Goal: Task Accomplishment & Management: Complete application form

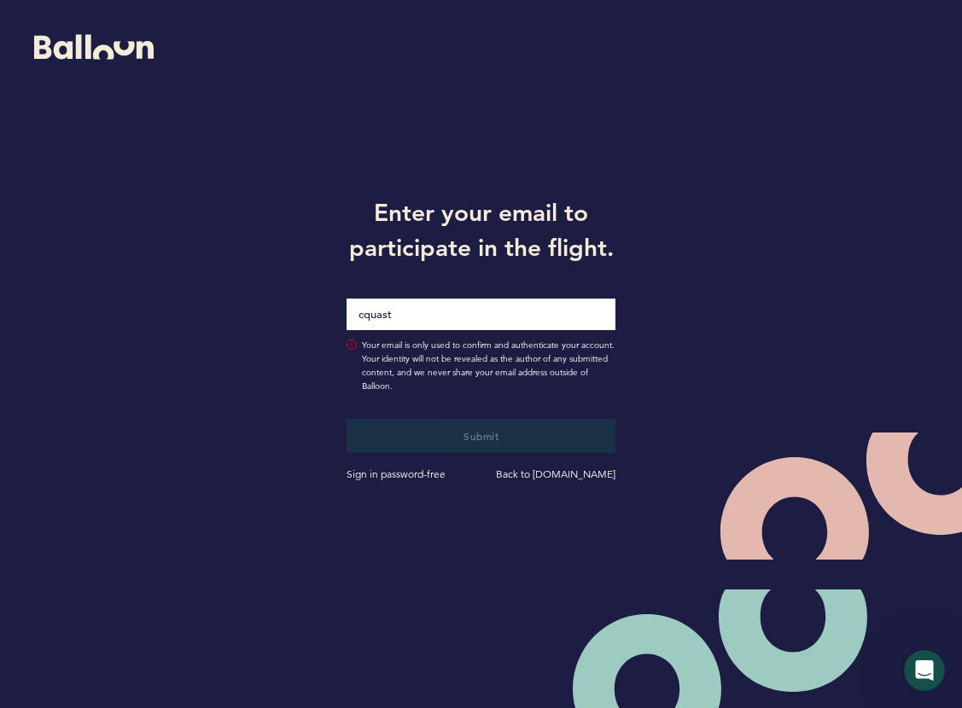
type input "[EMAIL_ADDRESS][DOMAIN_NAME]"
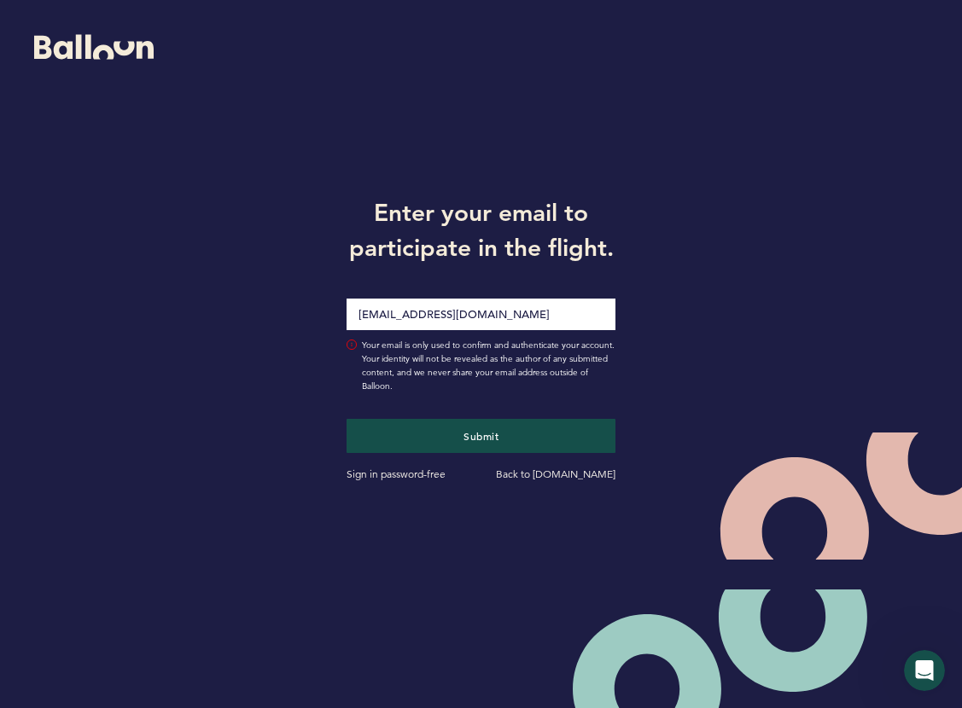
click at [479, 312] on input "[EMAIL_ADDRESS][DOMAIN_NAME]" at bounding box center [482, 315] width 270 height 32
click at [269, 498] on div "Enter your email to participate in the flight. cquast@alarm.com Your email is o…" at bounding box center [481, 337] width 962 height 674
click at [408, 441] on button "Submit" at bounding box center [480, 435] width 277 height 35
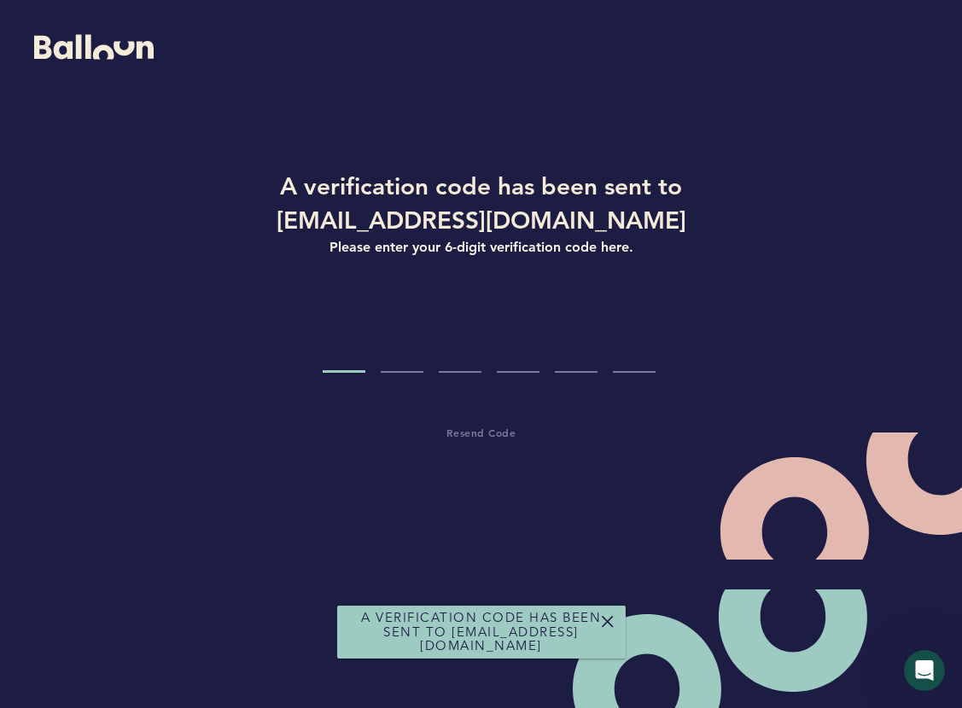
click at [351, 353] on input "Code digit 1" at bounding box center [344, 341] width 43 height 64
type input "1"
type input "3"
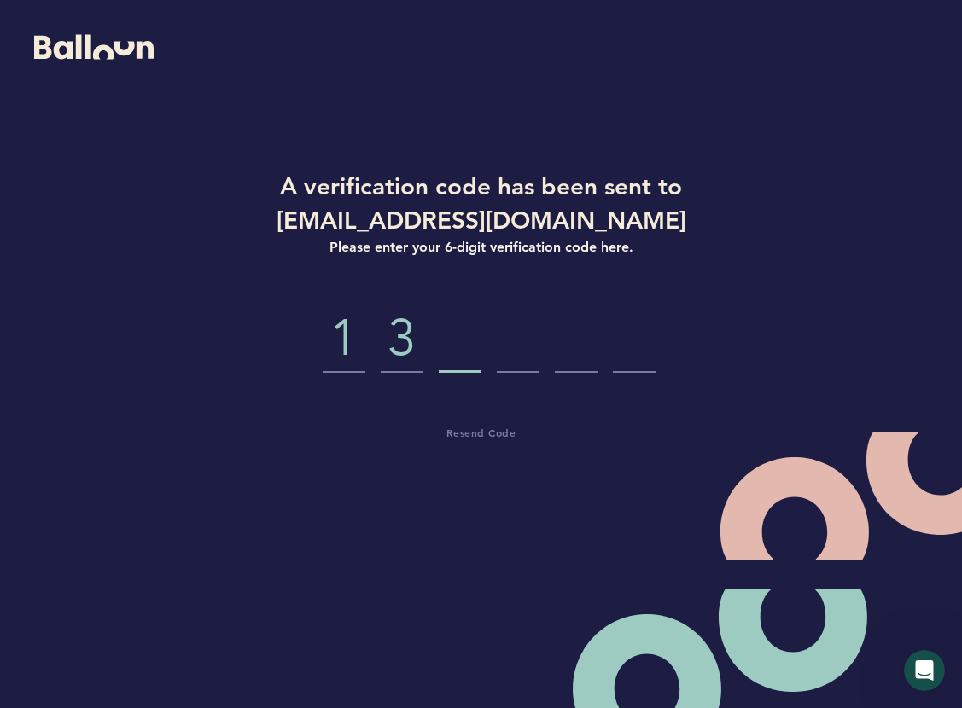
type input "5"
type input "6"
type input "5"
click at [205, 414] on div "A verification code has been sent to cquast@alarm.com Please enter your 6-digit…" at bounding box center [481, 337] width 962 height 674
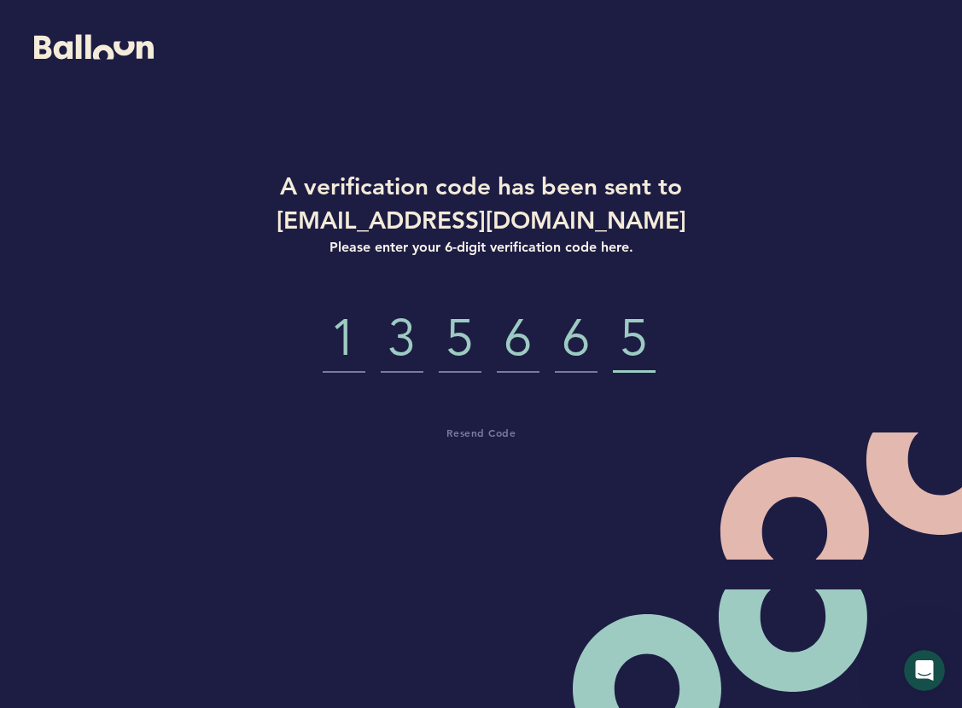
click at [522, 176] on h1 "A verification code has been sent to [EMAIL_ADDRESS][DOMAIN_NAME]" at bounding box center [482, 203] width 456 height 68
click at [353, 350] on input "1" at bounding box center [344, 341] width 43 height 64
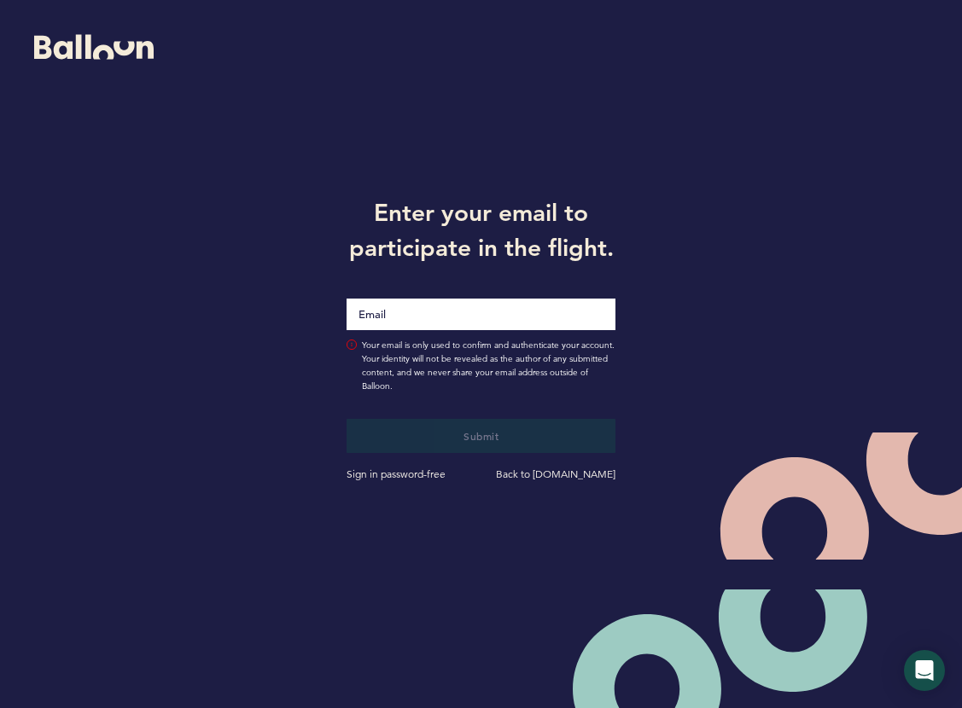
click at [543, 312] on input "Email" at bounding box center [482, 315] width 270 height 32
type input "[EMAIL_ADDRESS][DOMAIN_NAME]"
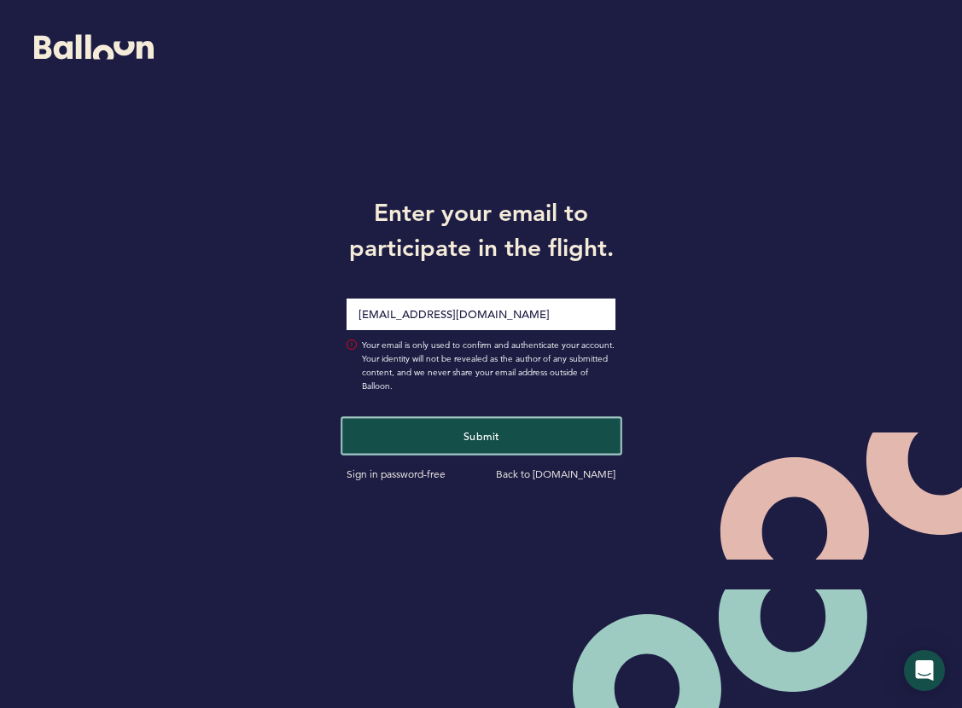
click at [470, 436] on span "Submit" at bounding box center [481, 436] width 36 height 14
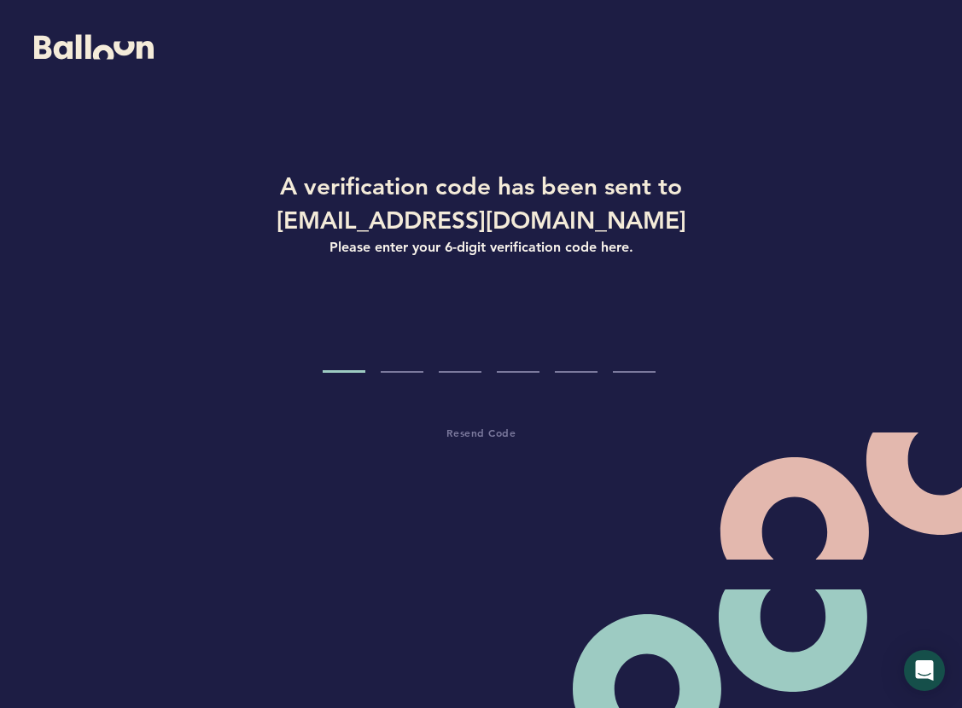
click at [335, 349] on input "Code digit 1" at bounding box center [344, 341] width 43 height 64
type input "1"
type input "7"
type input "1"
type input "9"
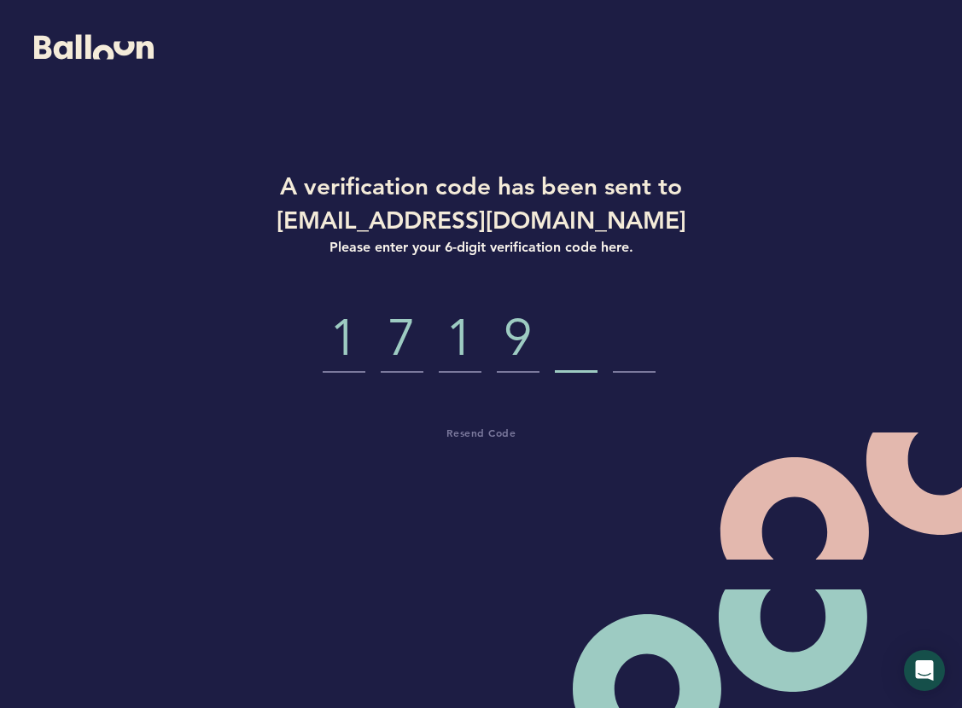
type input "8"
type input "6"
